Goal: Task Accomplishment & Management: Manage account settings

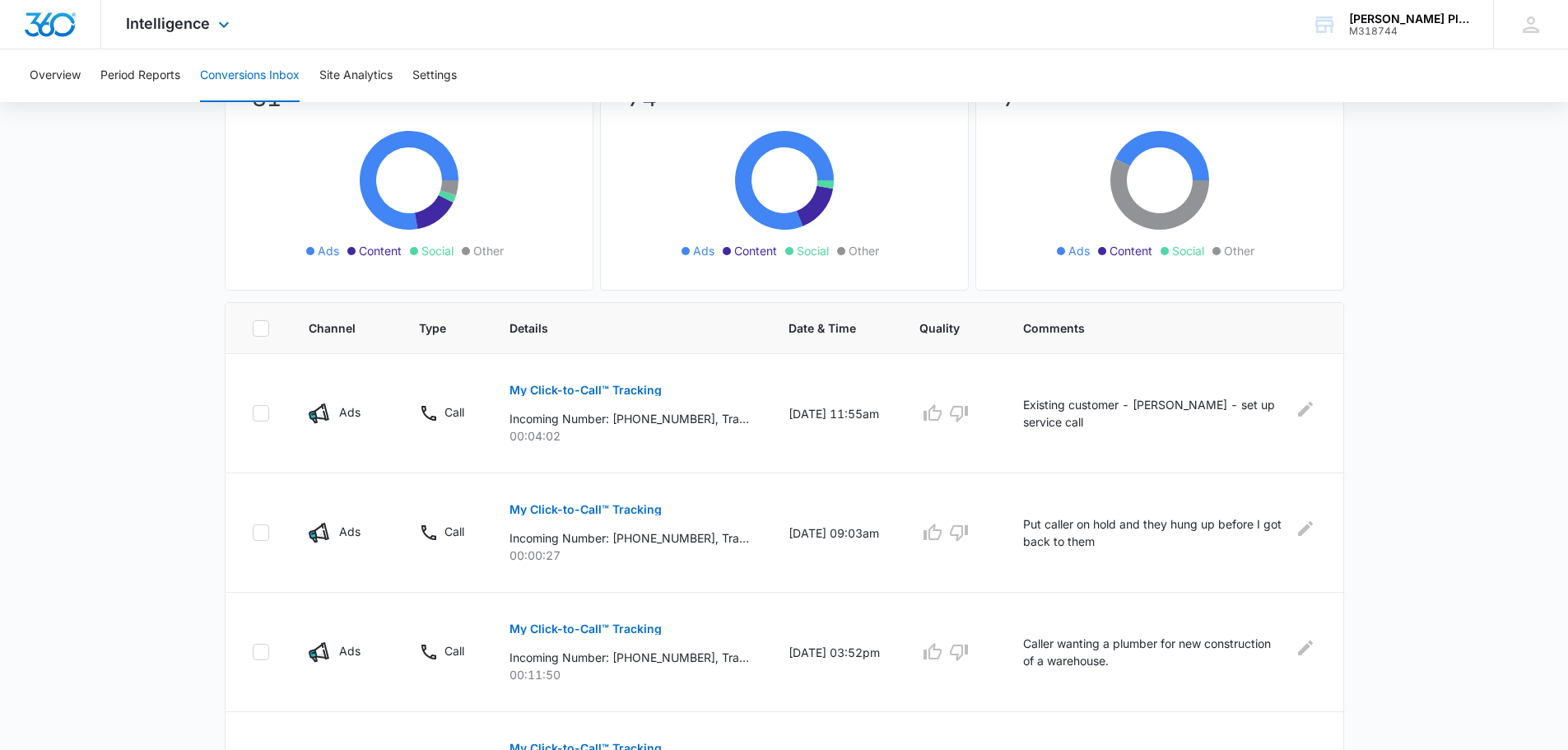
scroll to position [164, 0]
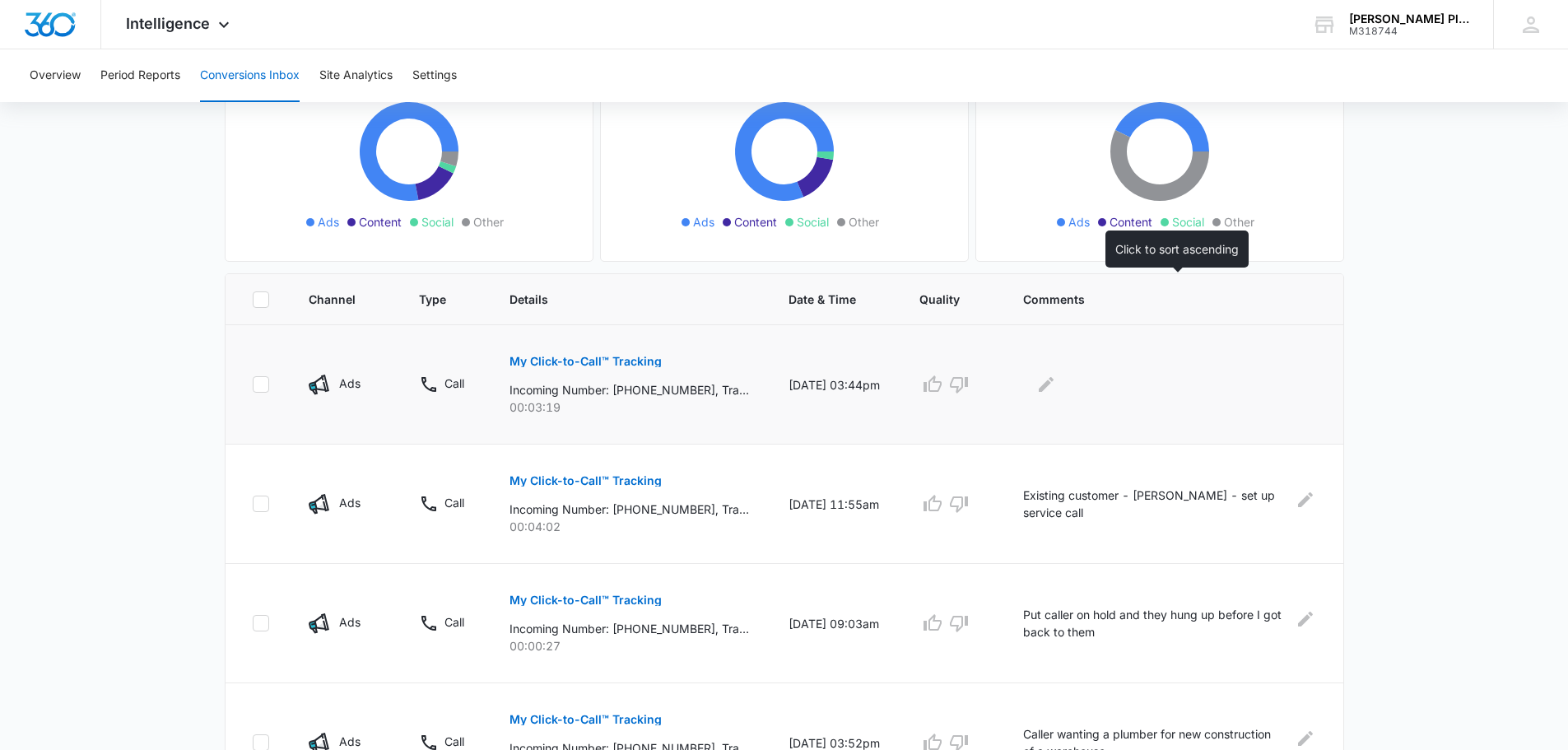
scroll to position [247, 0]
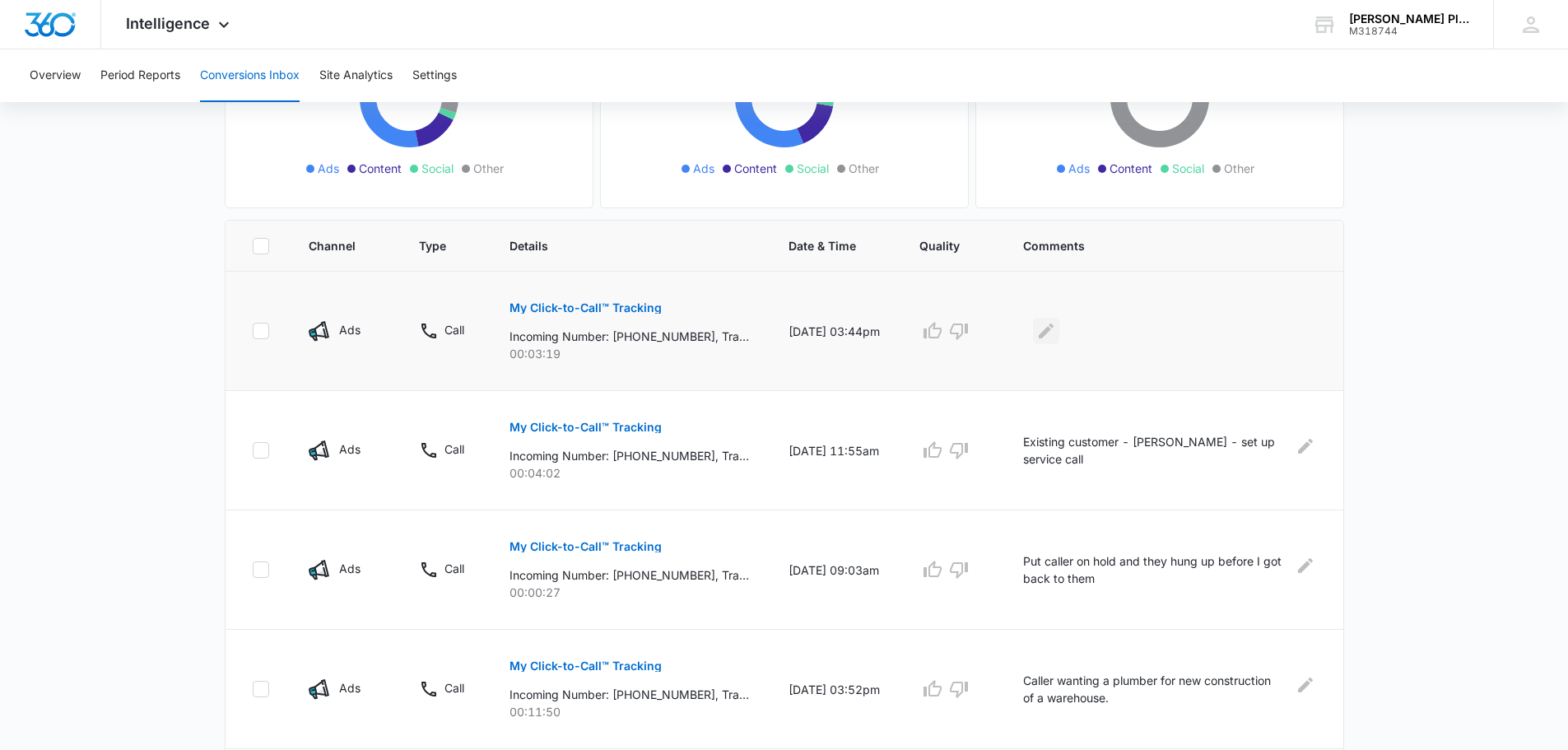
click at [1053, 328] on icon "Edit Comments" at bounding box center [1046, 331] width 19 height 19
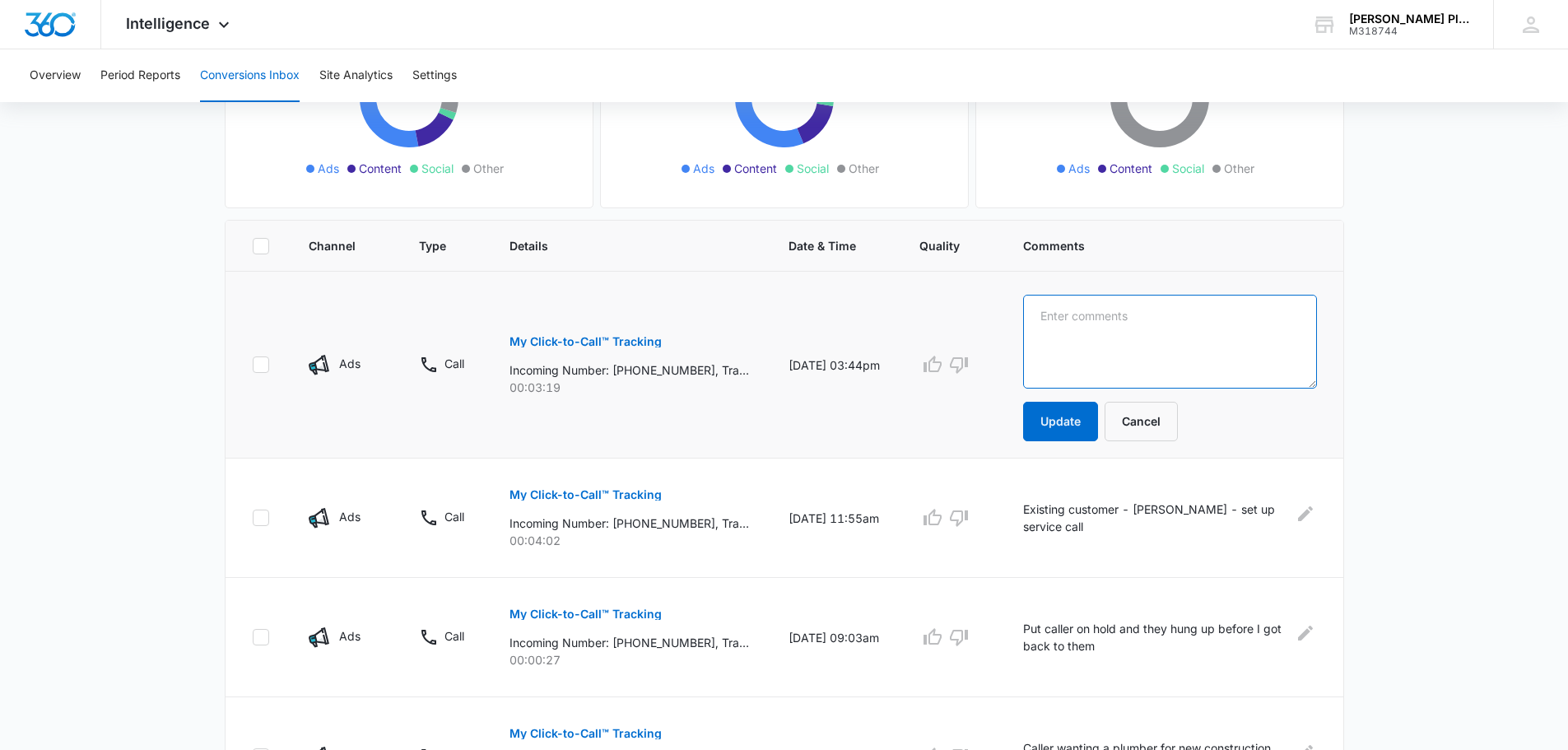
click at [1059, 315] on textarea at bounding box center [1170, 342] width 293 height 94
type textarea "Existing customer - [PERSON_NAME] - set up service call"
click at [1066, 425] on button "Update" at bounding box center [1060, 421] width 75 height 40
